Goal: Check status: Check status

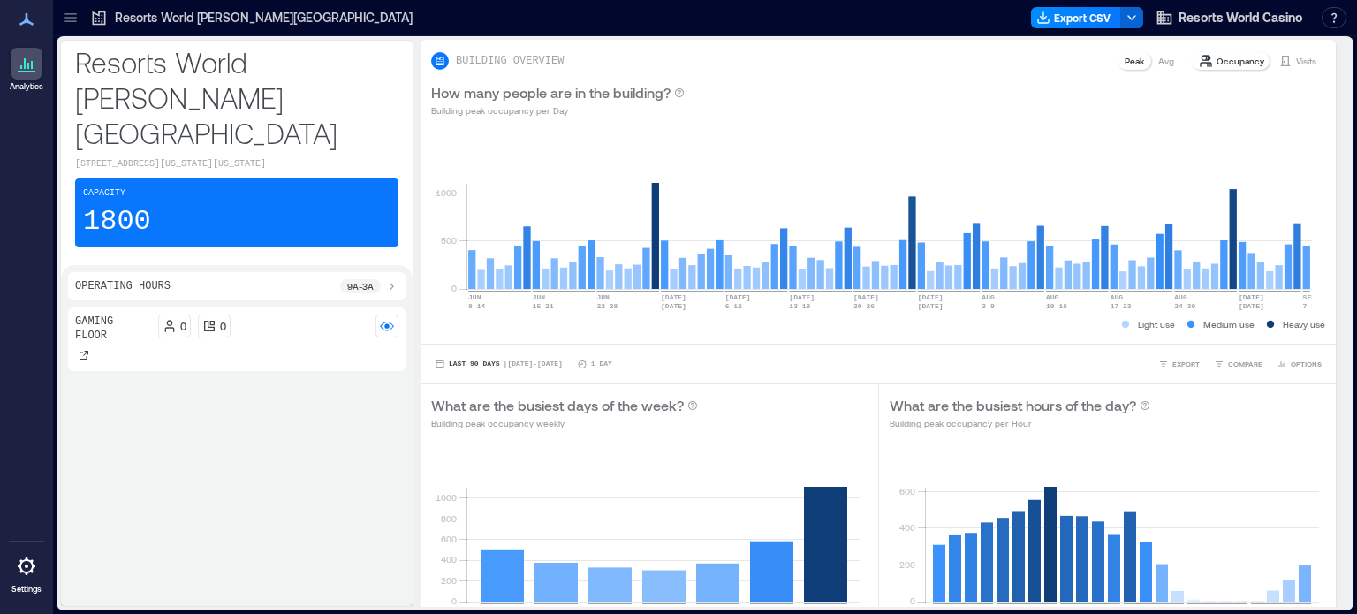
click at [246, 24] on p "Resorts World [PERSON_NAME][GEOGRAPHIC_DATA]" at bounding box center [264, 18] width 298 height 18
click at [223, 19] on p "Resorts World [PERSON_NAME][GEOGRAPHIC_DATA]" at bounding box center [264, 18] width 298 height 18
click at [1296, 61] on p "Visits" at bounding box center [1306, 61] width 20 height 14
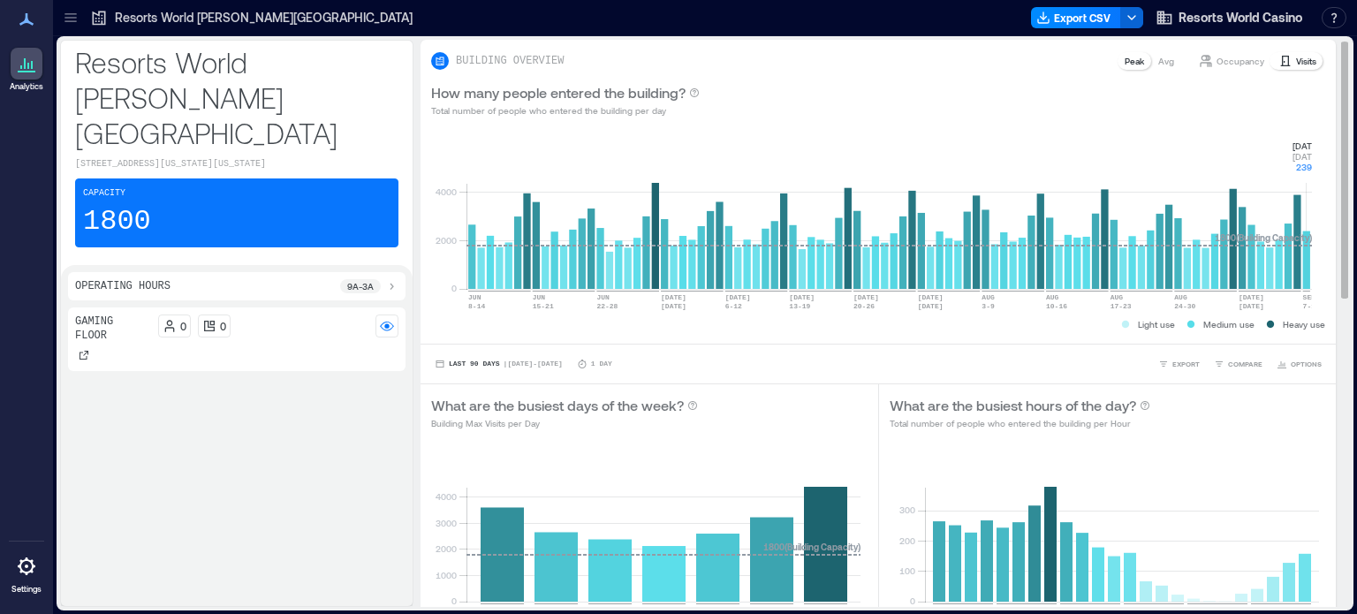
click at [1308, 239] on rect at bounding box center [888, 214] width 845 height 150
drag, startPoint x: 1285, startPoint y: 129, endPoint x: 1311, endPoint y: 164, distance: 43.6
click at [1311, 164] on div "0 2000 4000 [DATE]-[DATE] [DATE]-[DATE] JUN [DATE]-[DATE] [DATE] [DATE] 6-[DATE…" at bounding box center [877, 236] width 915 height 216
copy icon "[DATE] [DATE] 2399"
